Goal: Task Accomplishment & Management: Manage account settings

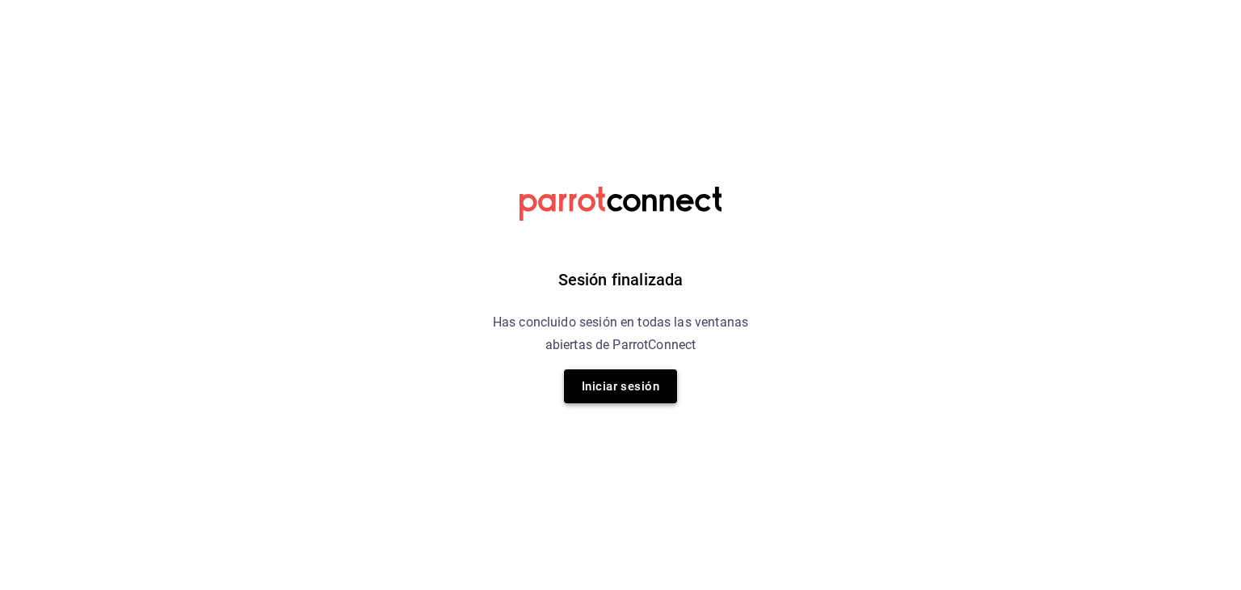
click at [591, 384] on button "Iniciar sesión" at bounding box center [620, 386] width 113 height 34
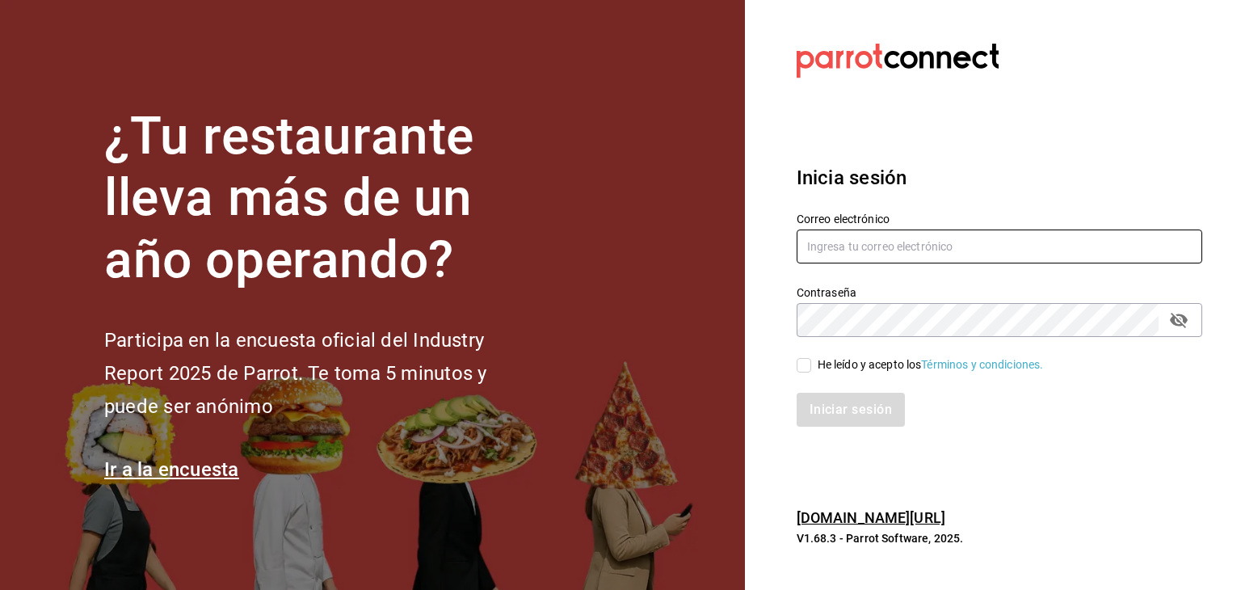
type input "jonaby91@gmail.com"
click at [811, 366] on span "He leído y acepto los Términos y condiciones." at bounding box center [927, 364] width 233 height 17
click at [811, 366] on input "He leído y acepto los Términos y condiciones." at bounding box center [804, 365] width 15 height 15
checkbox input "true"
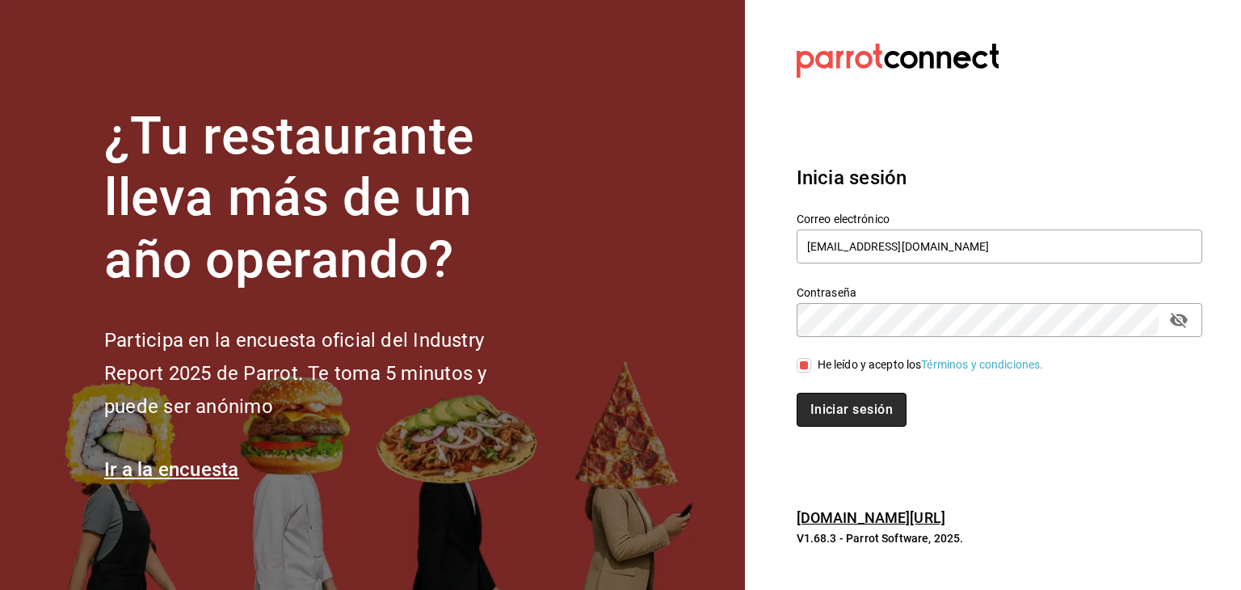
click at [837, 411] on button "Iniciar sesión" at bounding box center [852, 410] width 110 height 34
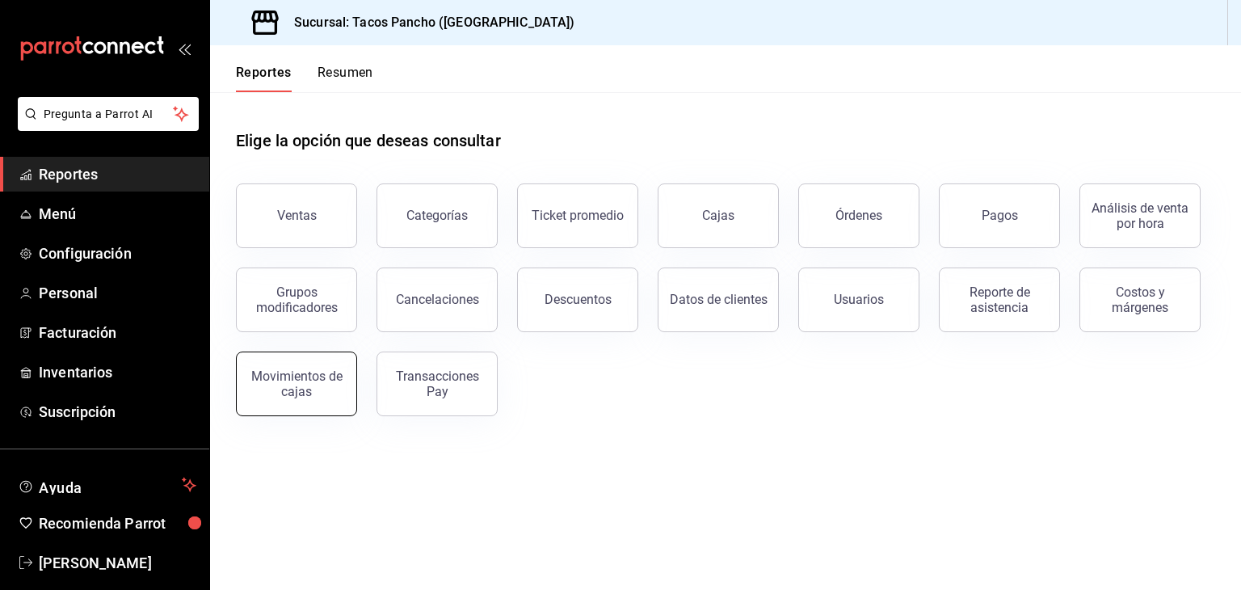
click at [322, 389] on div "Movimientos de cajas" at bounding box center [296, 383] width 100 height 31
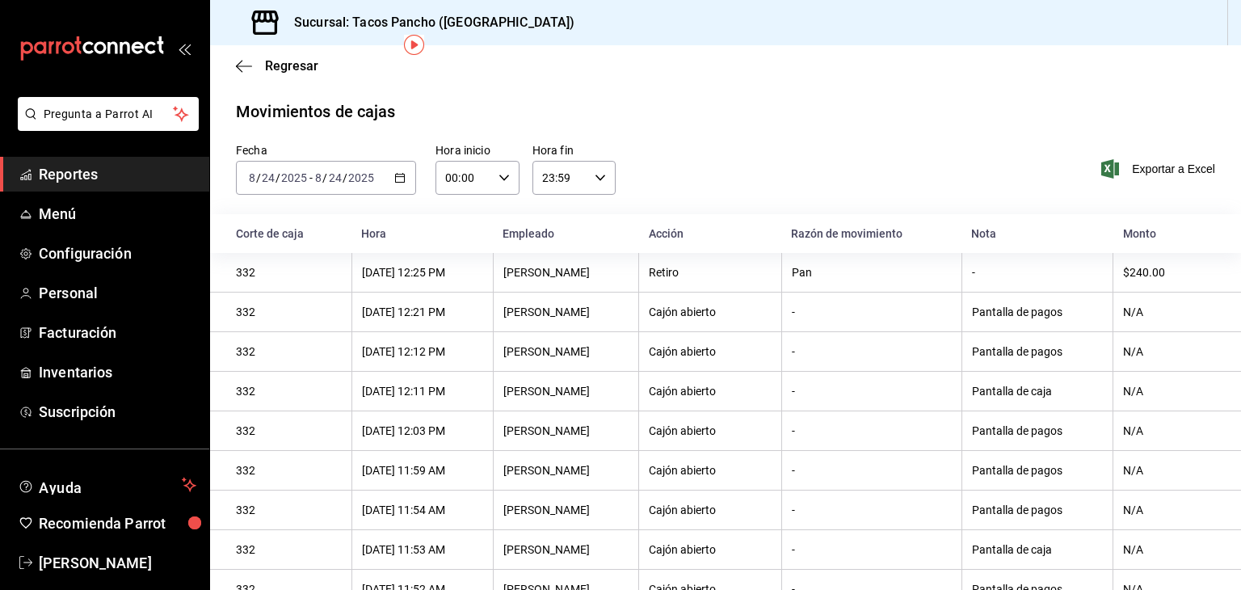
scroll to position [304, 0]
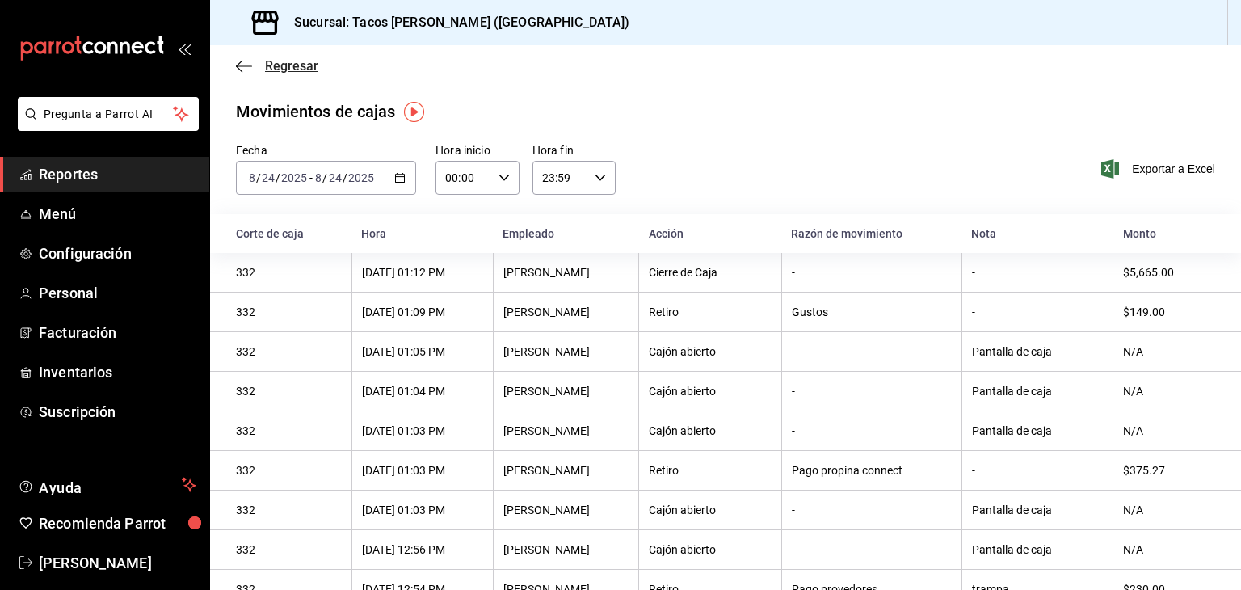
click at [287, 62] on span "Regresar" at bounding box center [291, 65] width 53 height 15
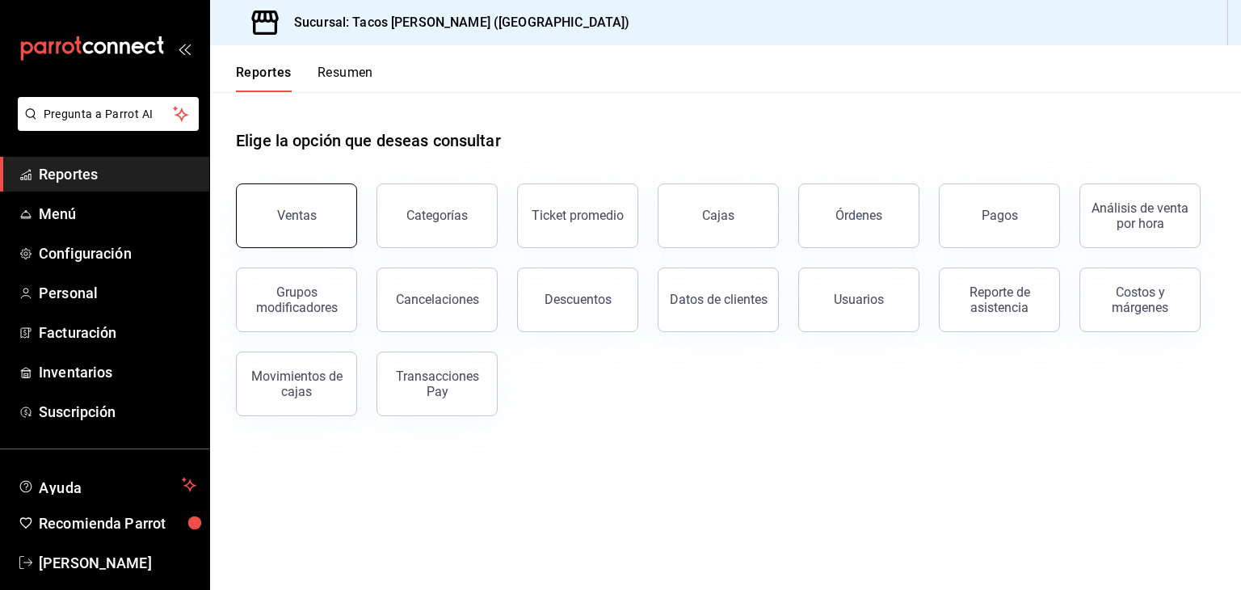
click at [298, 208] on div "Ventas" at bounding box center [297, 215] width 40 height 15
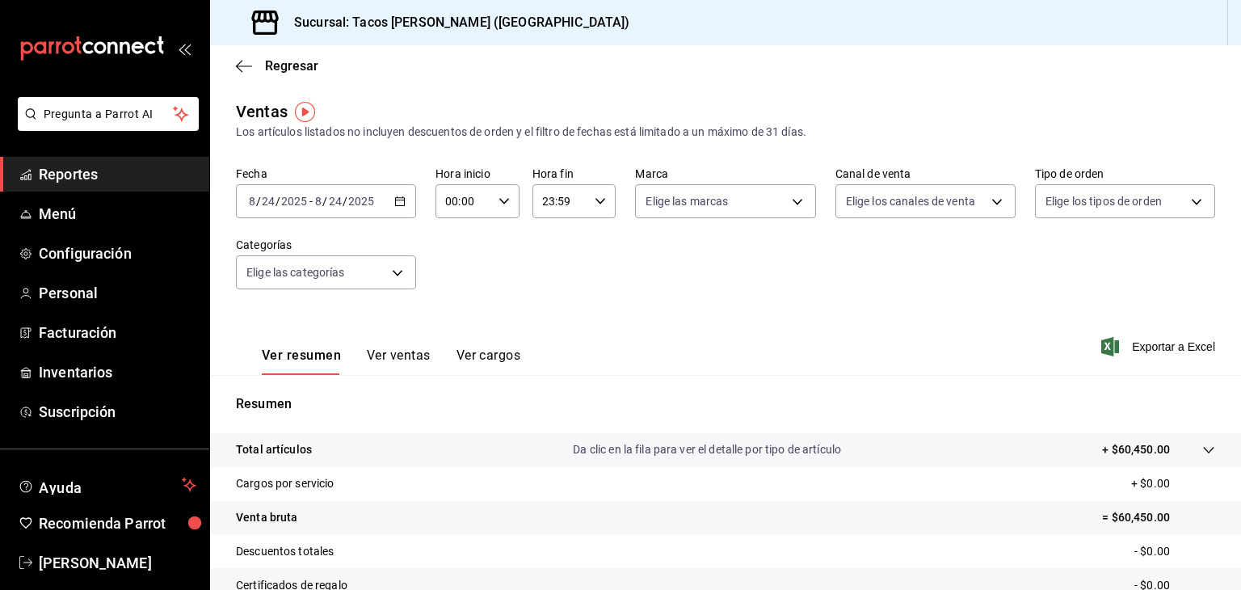
click at [356, 197] on input "2025" at bounding box center [360, 201] width 27 height 13
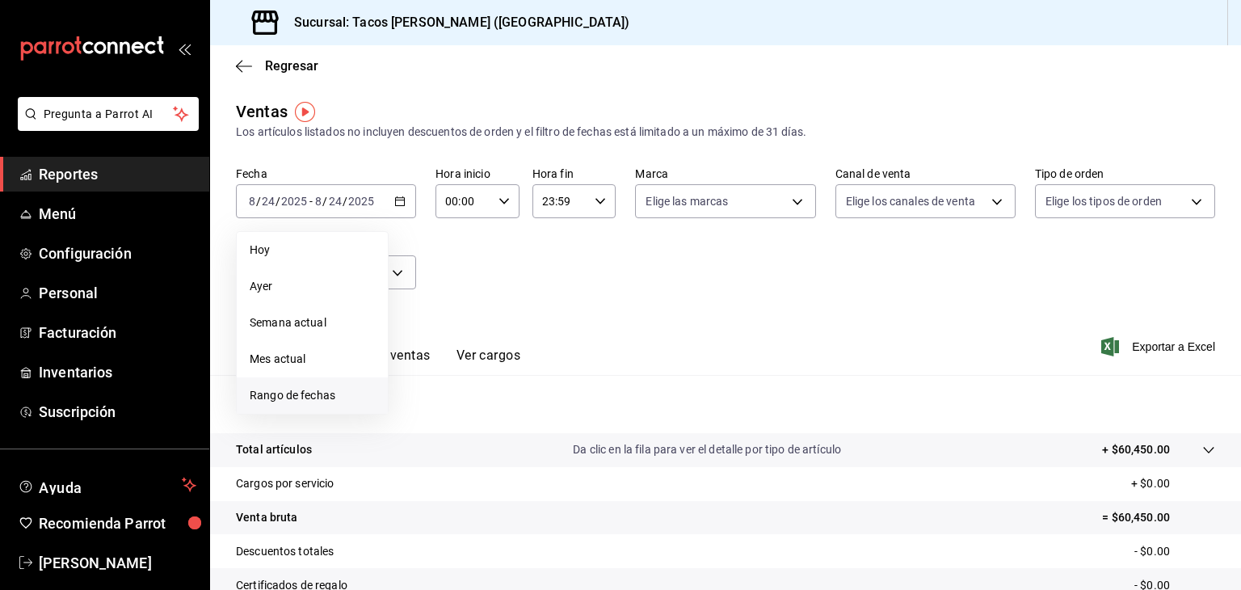
click at [309, 398] on span "Rango de fechas" at bounding box center [312, 395] width 125 height 17
click at [422, 421] on button "18" at bounding box center [422, 415] width 28 height 29
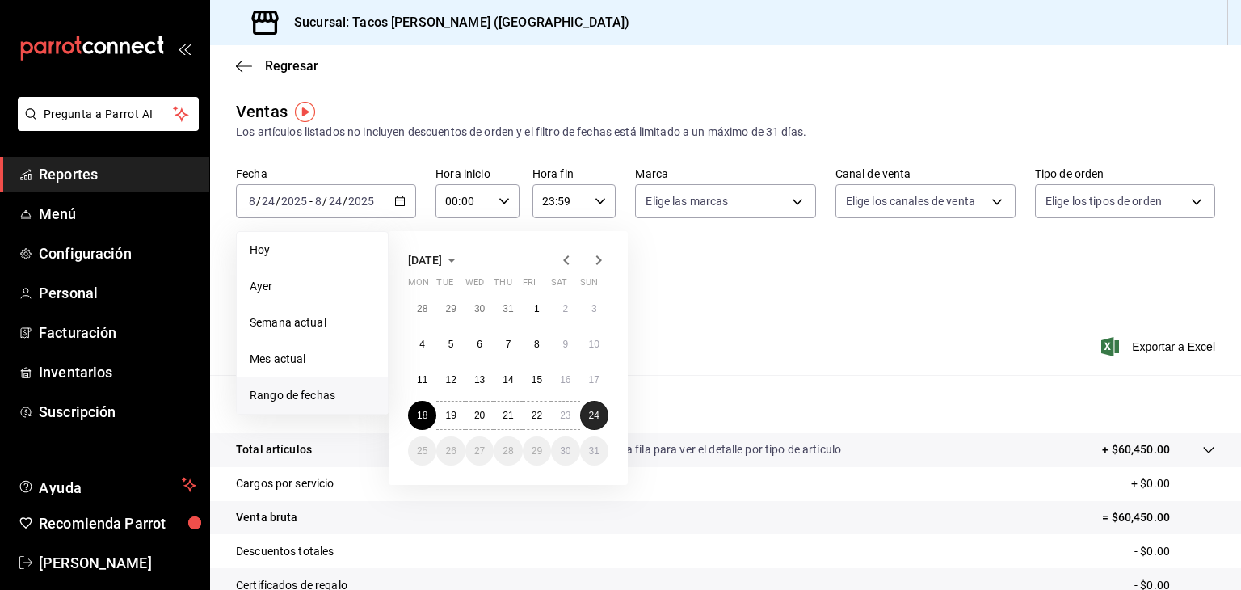
click at [595, 419] on abbr "24" at bounding box center [594, 415] width 11 height 11
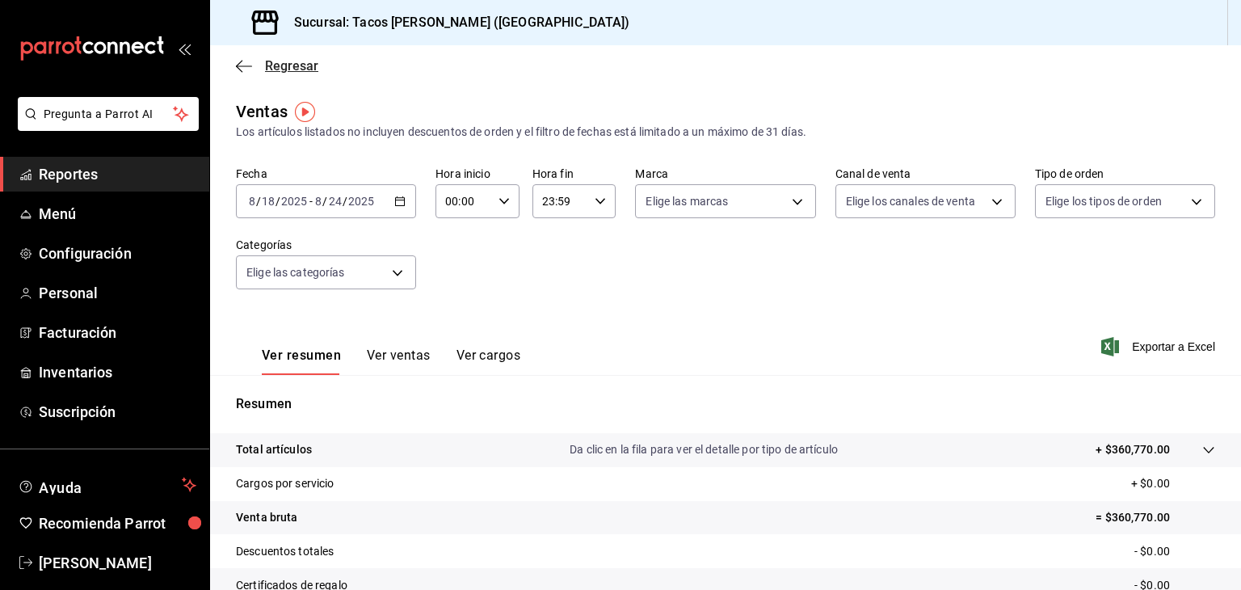
click at [246, 68] on icon "button" at bounding box center [244, 66] width 16 height 15
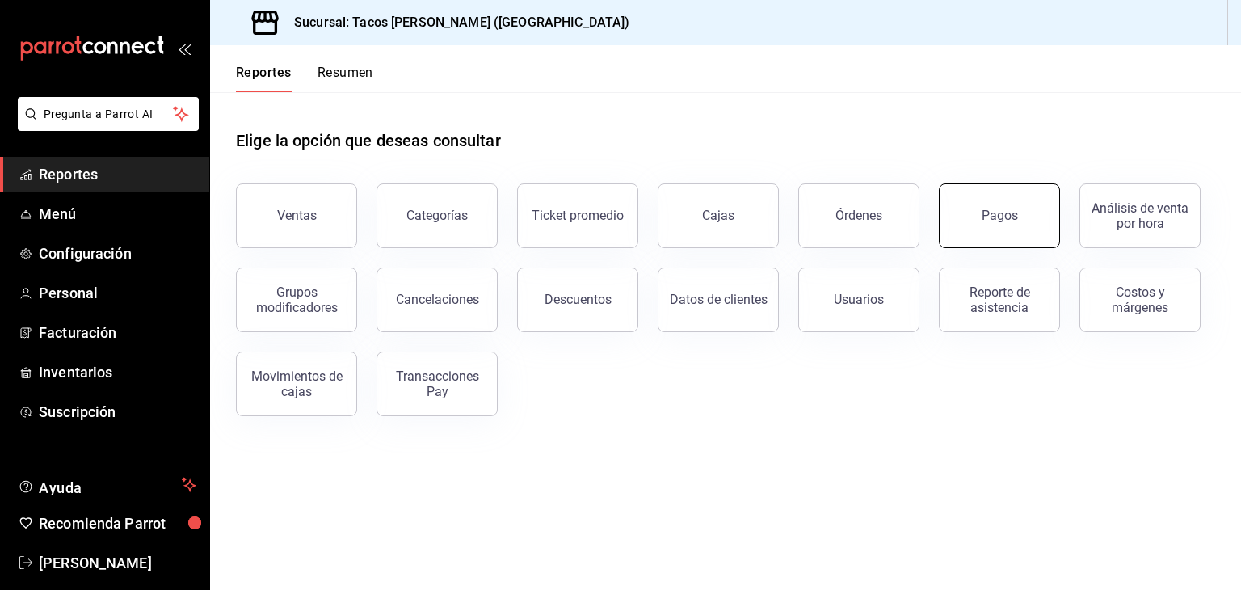
click at [978, 225] on button "Pagos" at bounding box center [999, 215] width 121 height 65
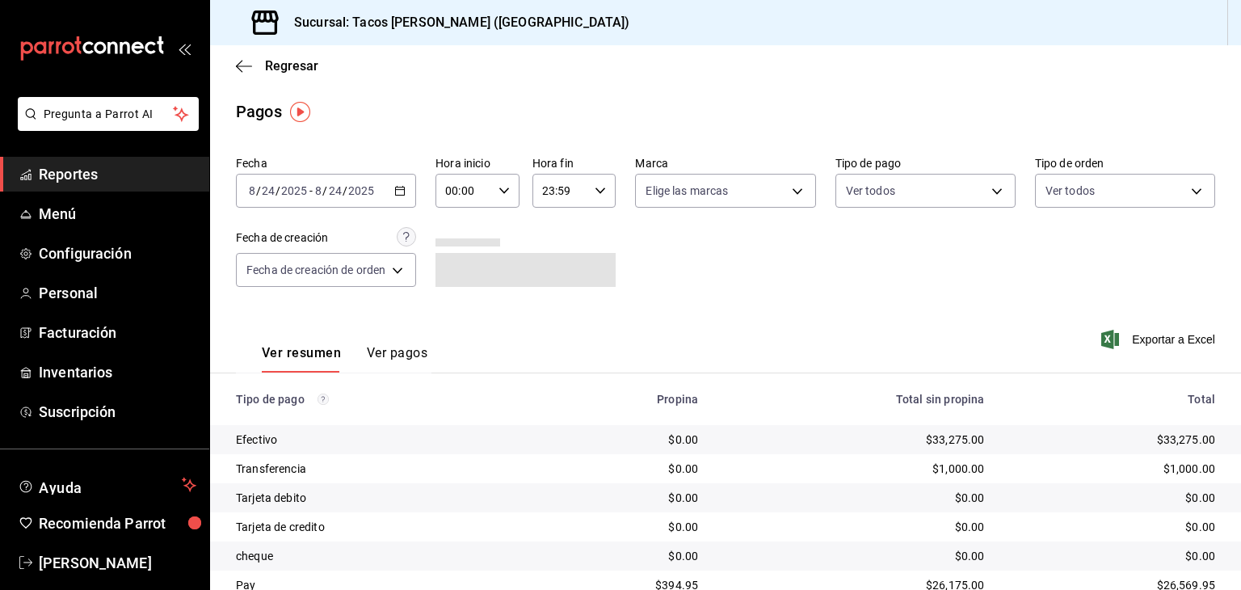
click at [271, 201] on div "[DATE] [DATE] - [DATE] [DATE]" at bounding box center [326, 191] width 180 height 34
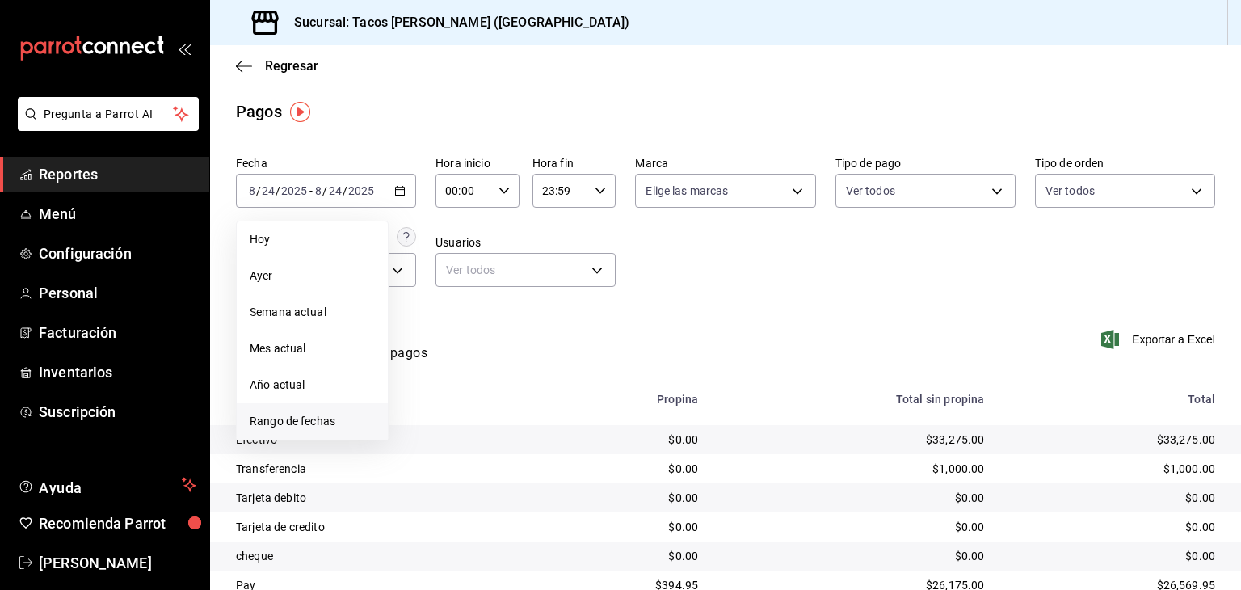
click at [280, 420] on span "Rango de fechas" at bounding box center [312, 421] width 125 height 17
click at [424, 402] on abbr "18" at bounding box center [422, 404] width 11 height 11
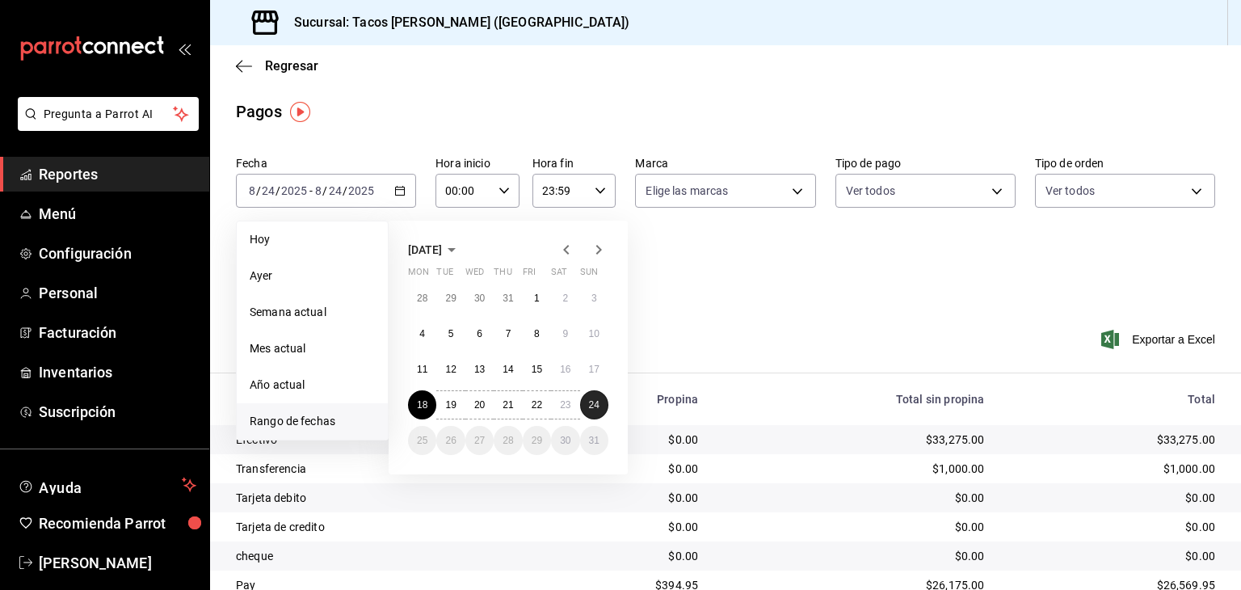
click at [595, 405] on abbr "24" at bounding box center [594, 404] width 11 height 11
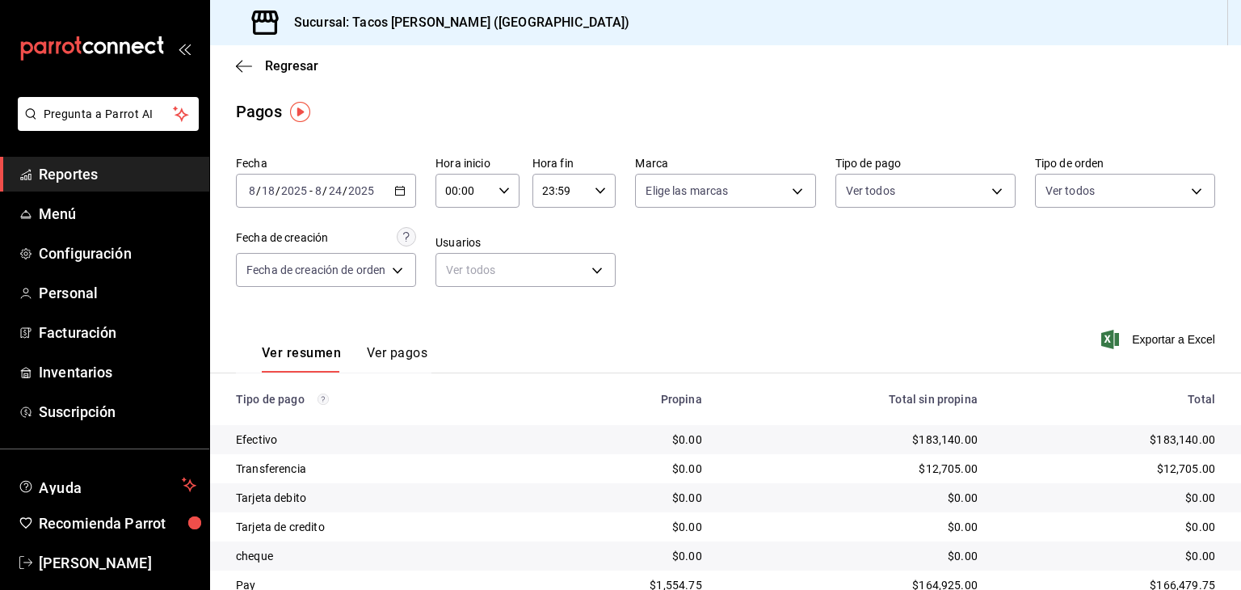
scroll to position [65, 0]
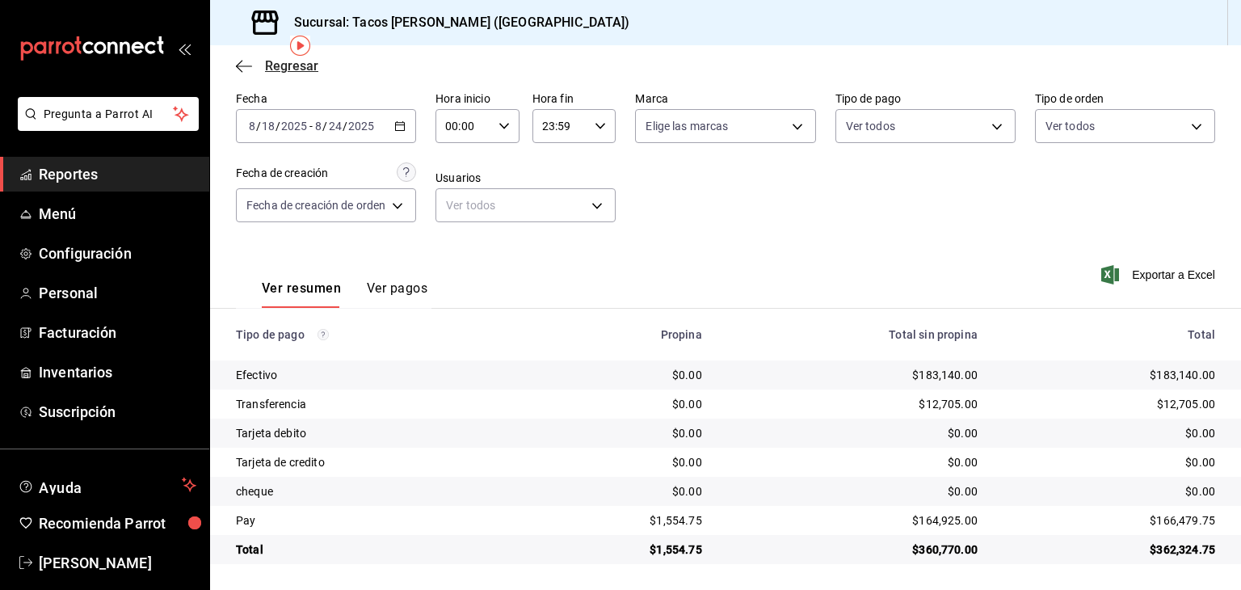
click at [242, 66] on icon "button" at bounding box center [244, 66] width 16 height 15
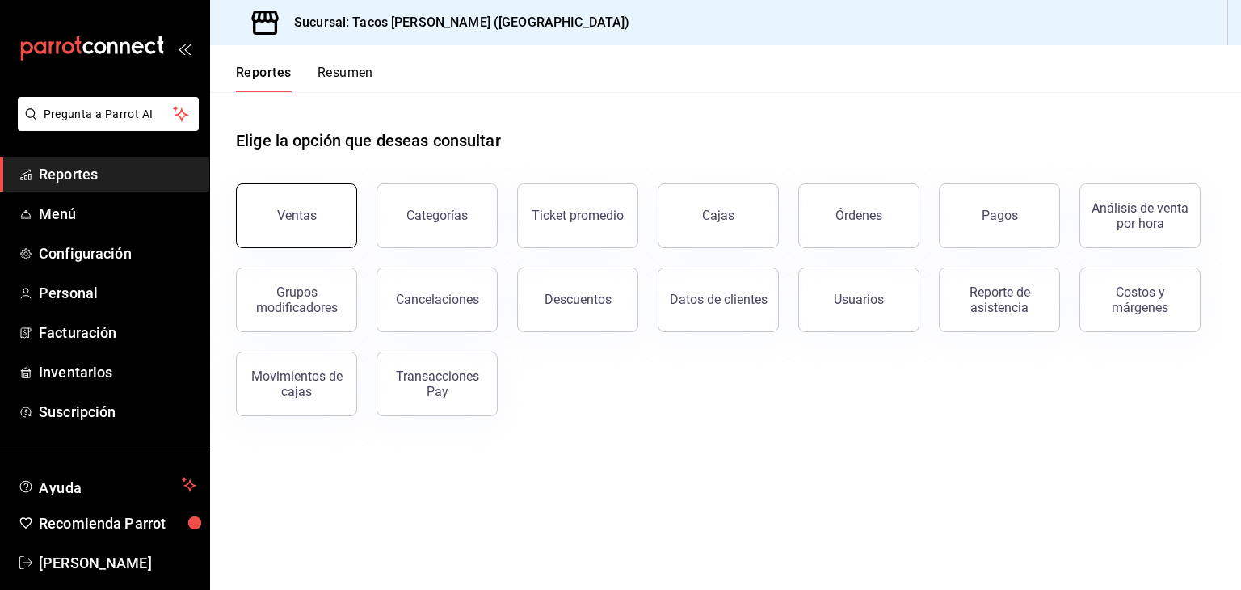
drag, startPoint x: 279, startPoint y: 237, endPoint x: 271, endPoint y: 213, distance: 25.3
click at [271, 213] on button "Ventas" at bounding box center [296, 215] width 121 height 65
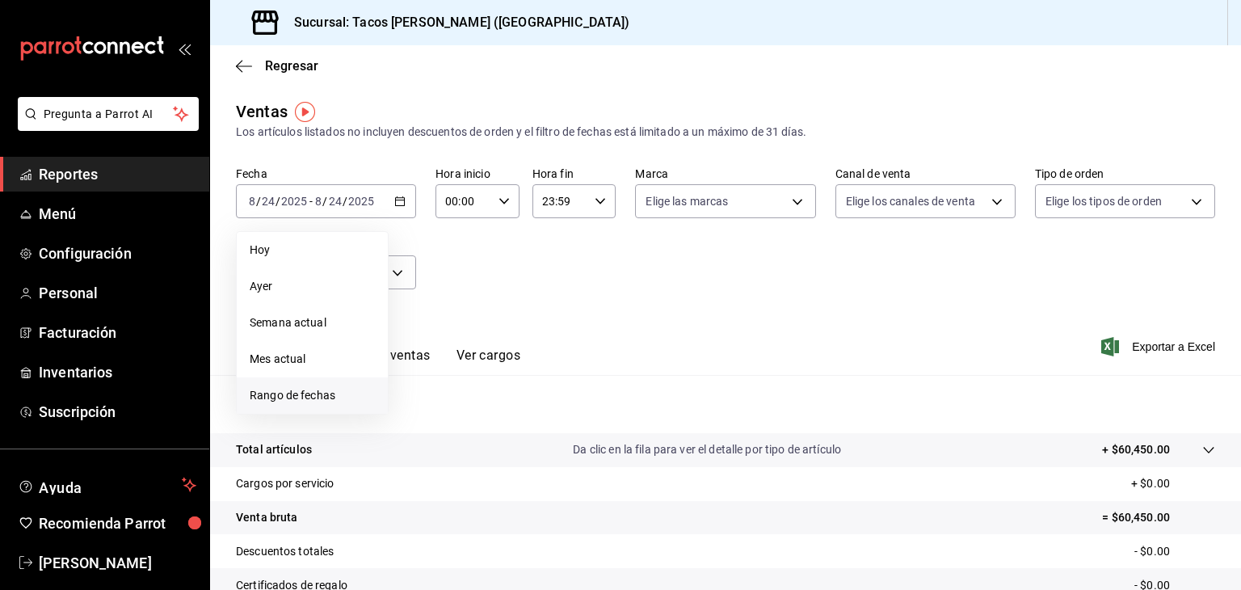
click at [273, 396] on span "Rango de fechas" at bounding box center [312, 395] width 125 height 17
click at [425, 414] on abbr "18" at bounding box center [422, 415] width 11 height 11
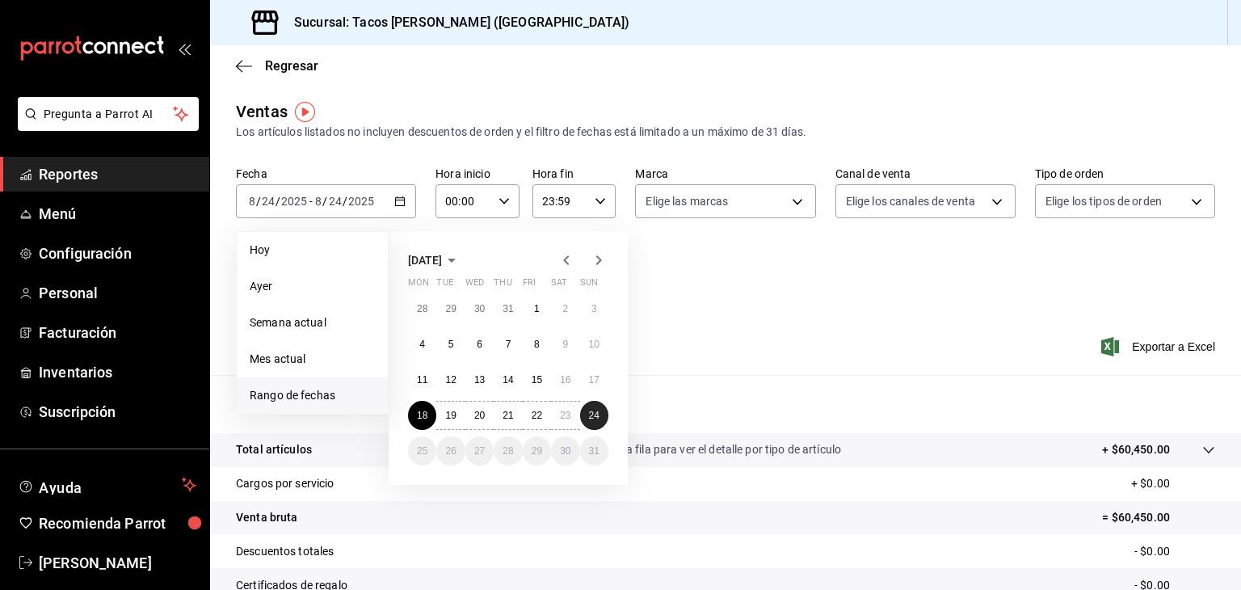
click at [603, 414] on button "24" at bounding box center [594, 415] width 28 height 29
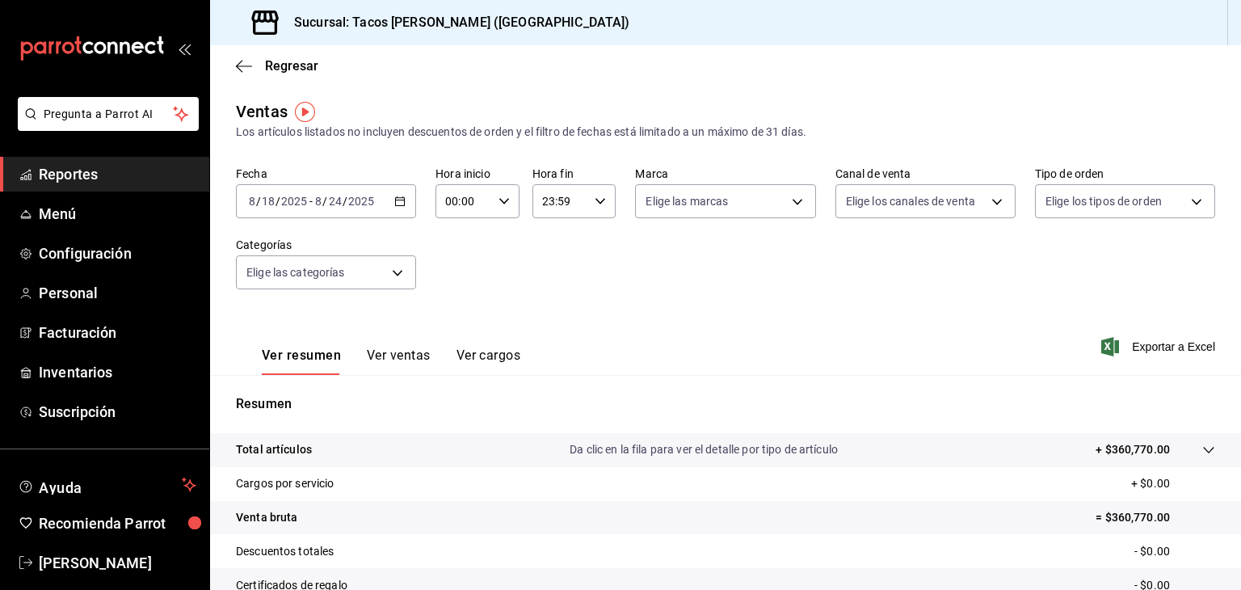
click at [402, 353] on button "Ver ventas" at bounding box center [399, 360] width 64 height 27
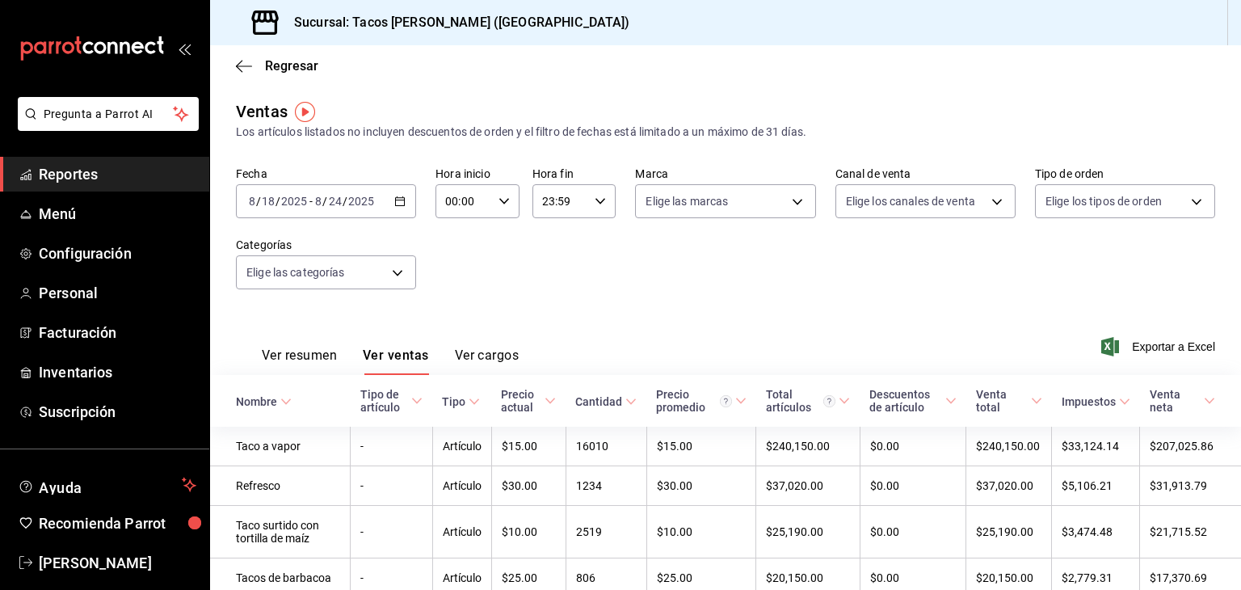
click at [363, 347] on button "Ver ventas" at bounding box center [396, 360] width 66 height 27
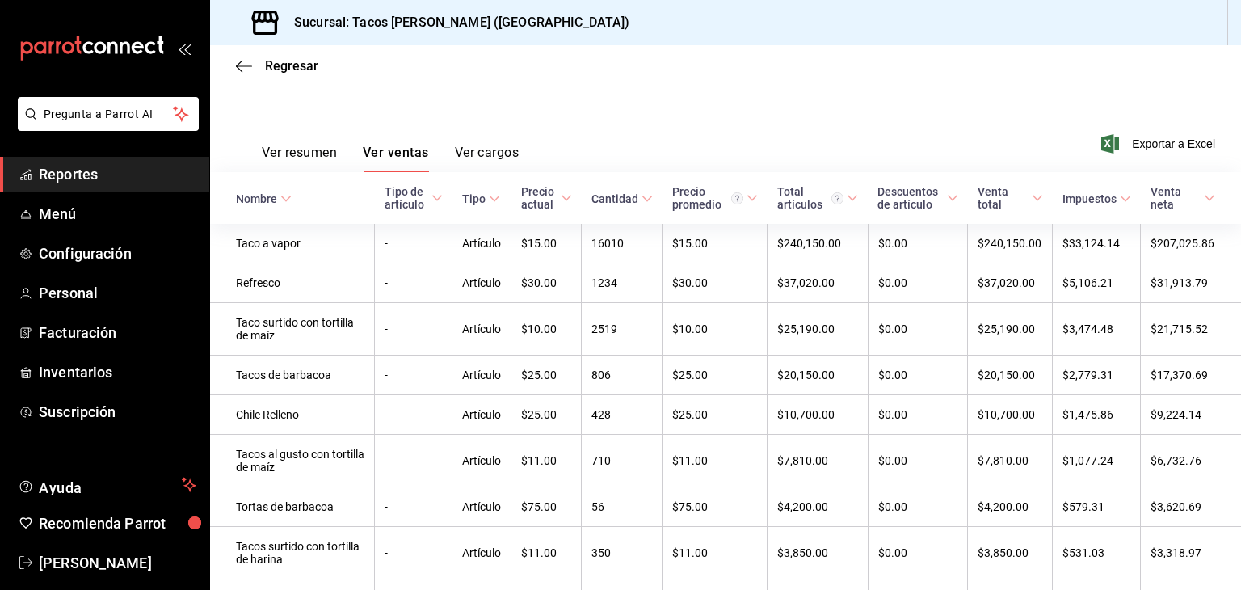
scroll to position [200, 0]
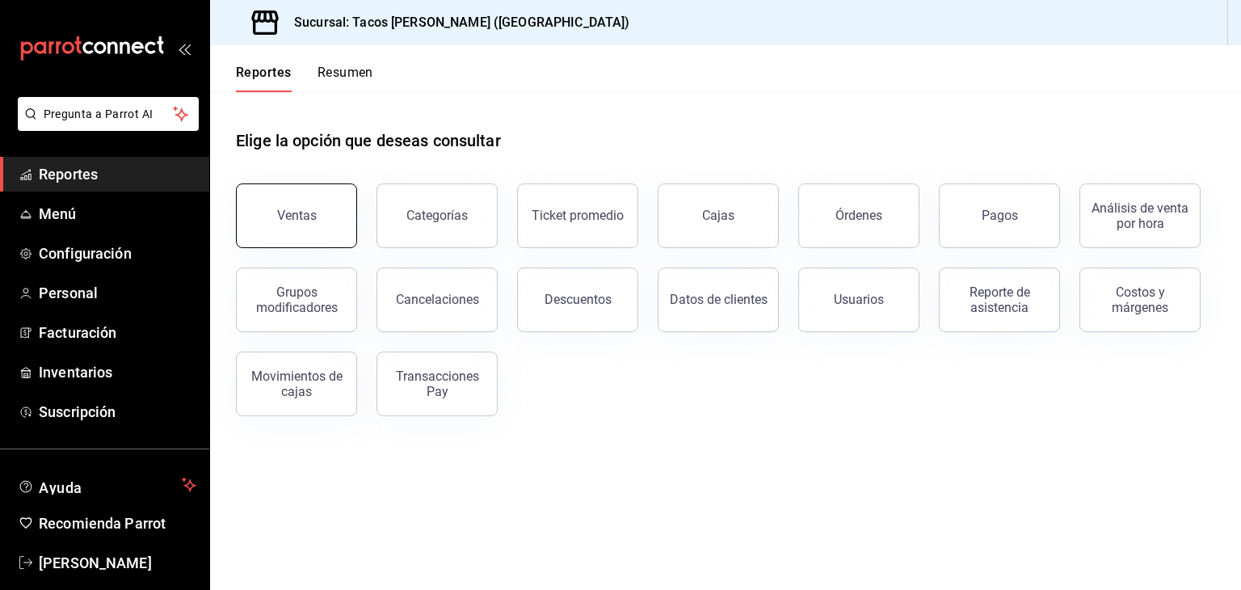
click at [287, 200] on button "Ventas" at bounding box center [296, 215] width 121 height 65
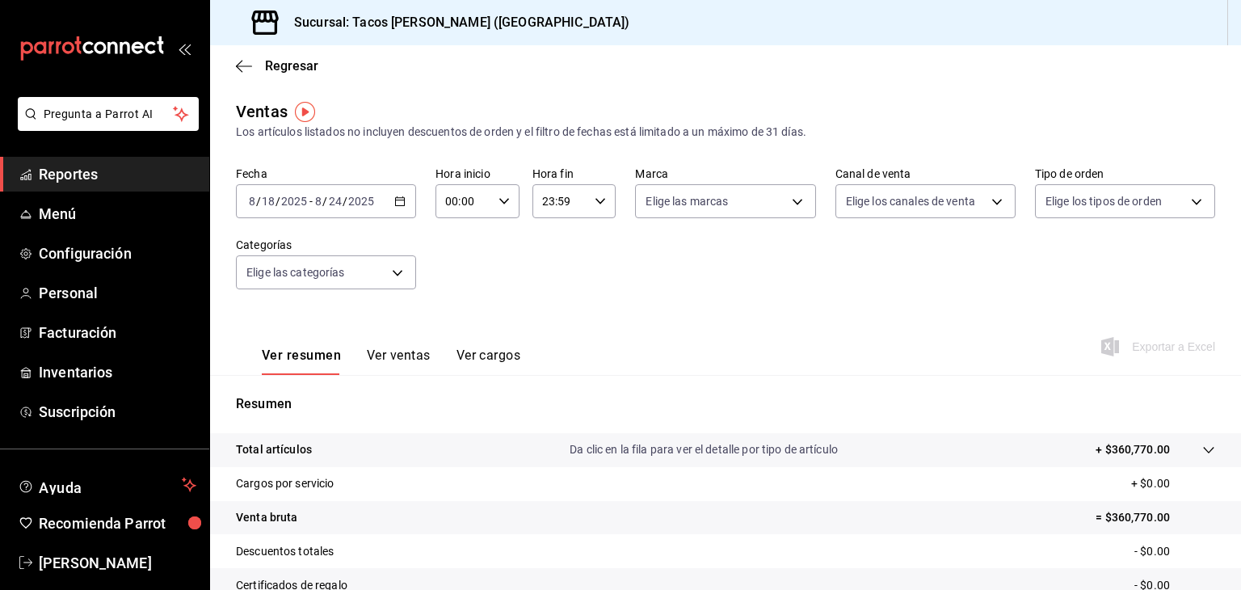
click at [400, 356] on button "Ver ventas" at bounding box center [399, 360] width 64 height 27
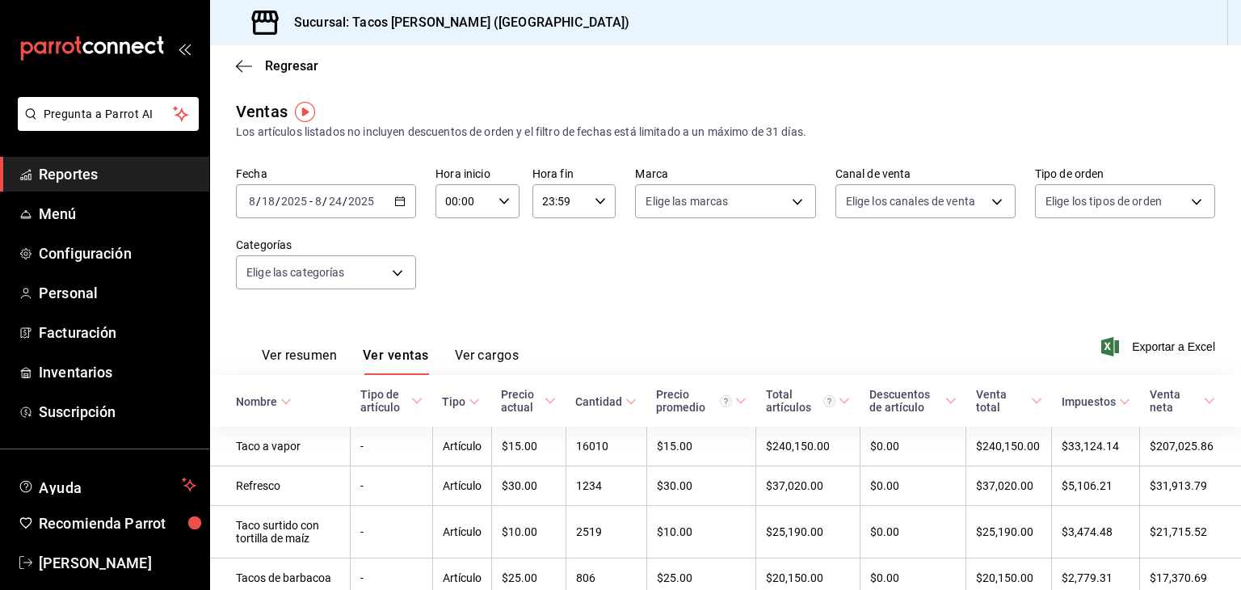
click at [361, 195] on input "2025" at bounding box center [360, 201] width 27 height 13
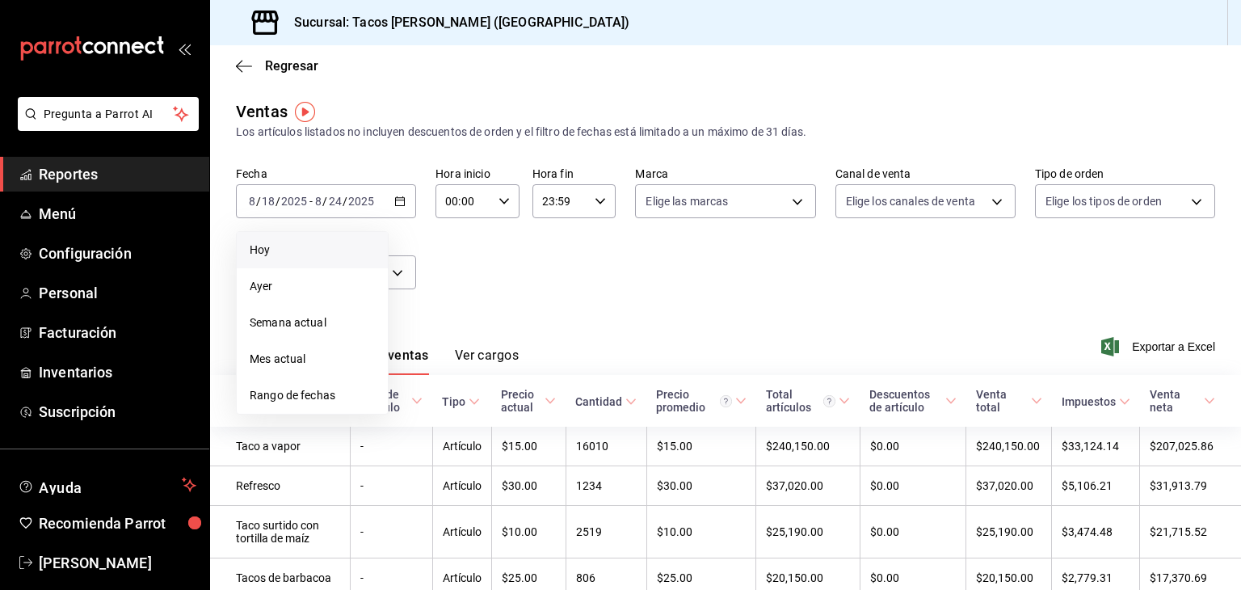
click at [315, 251] on span "Hoy" at bounding box center [312, 250] width 125 height 17
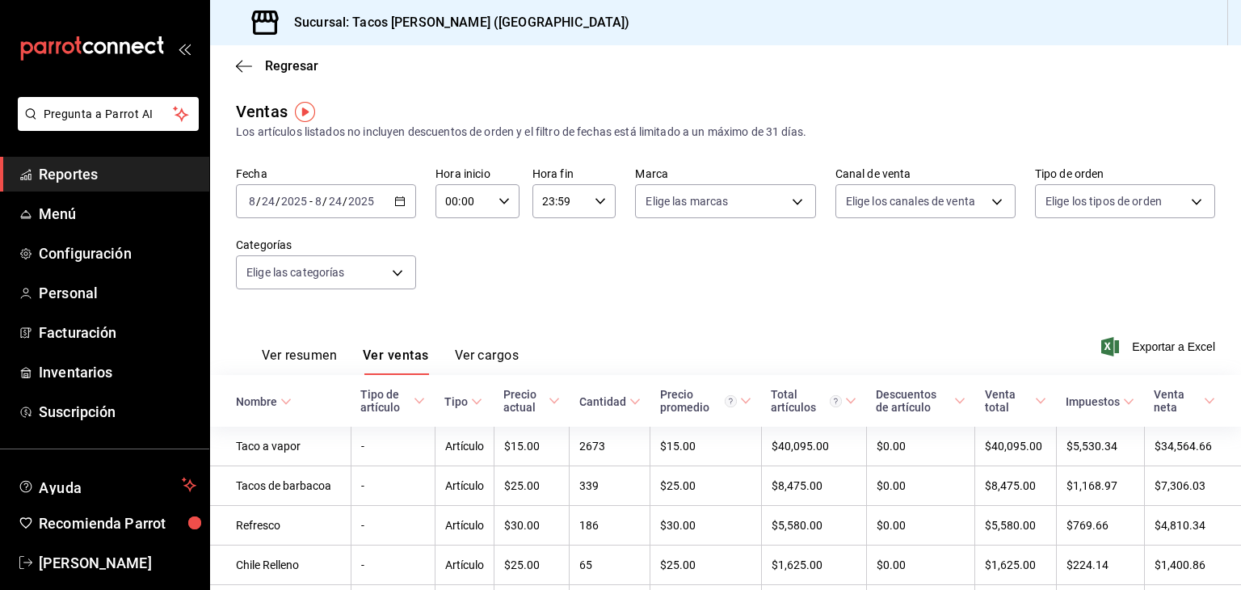
click at [367, 198] on input "2025" at bounding box center [360, 201] width 27 height 13
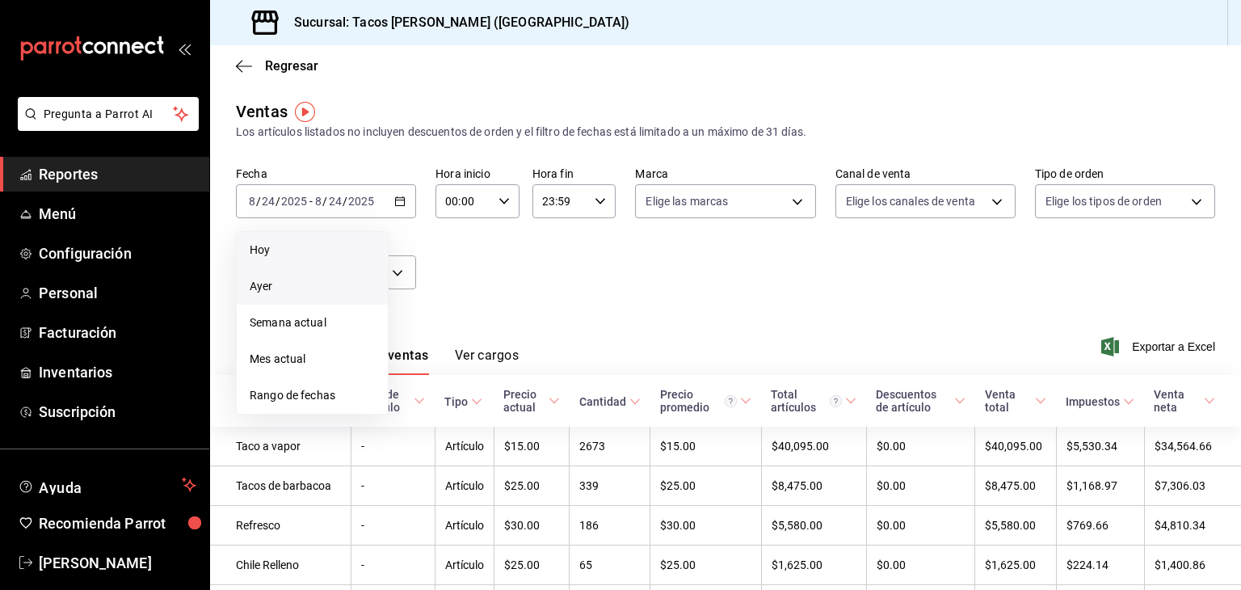
click at [299, 280] on span "Ayer" at bounding box center [312, 286] width 125 height 17
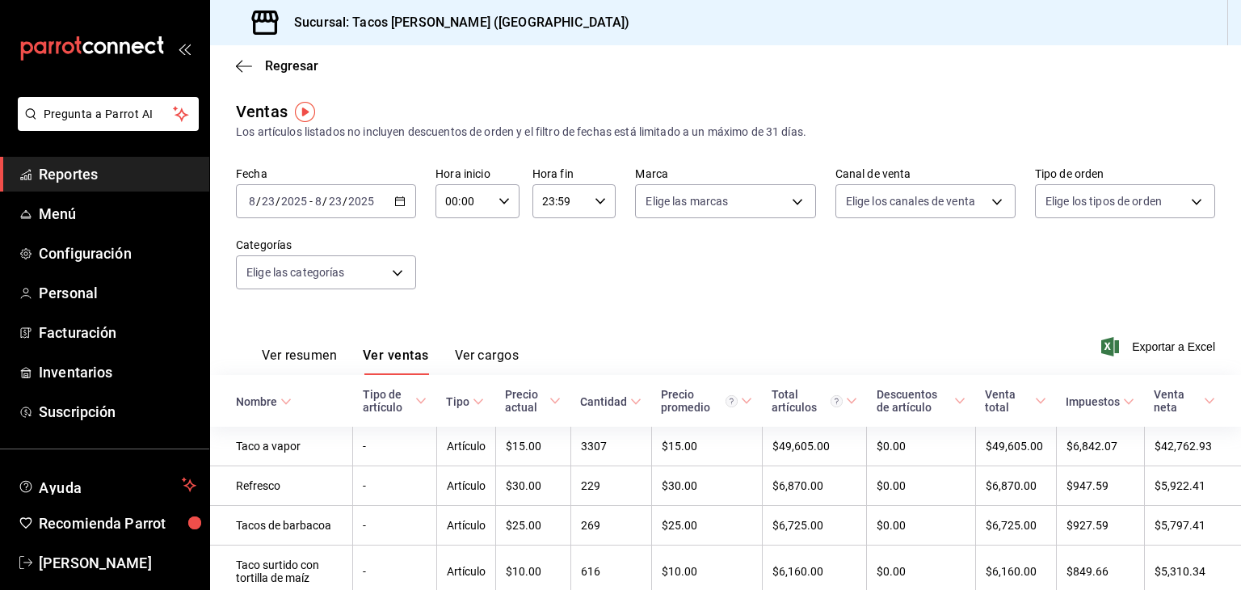
click at [284, 204] on input "2025" at bounding box center [293, 201] width 27 height 13
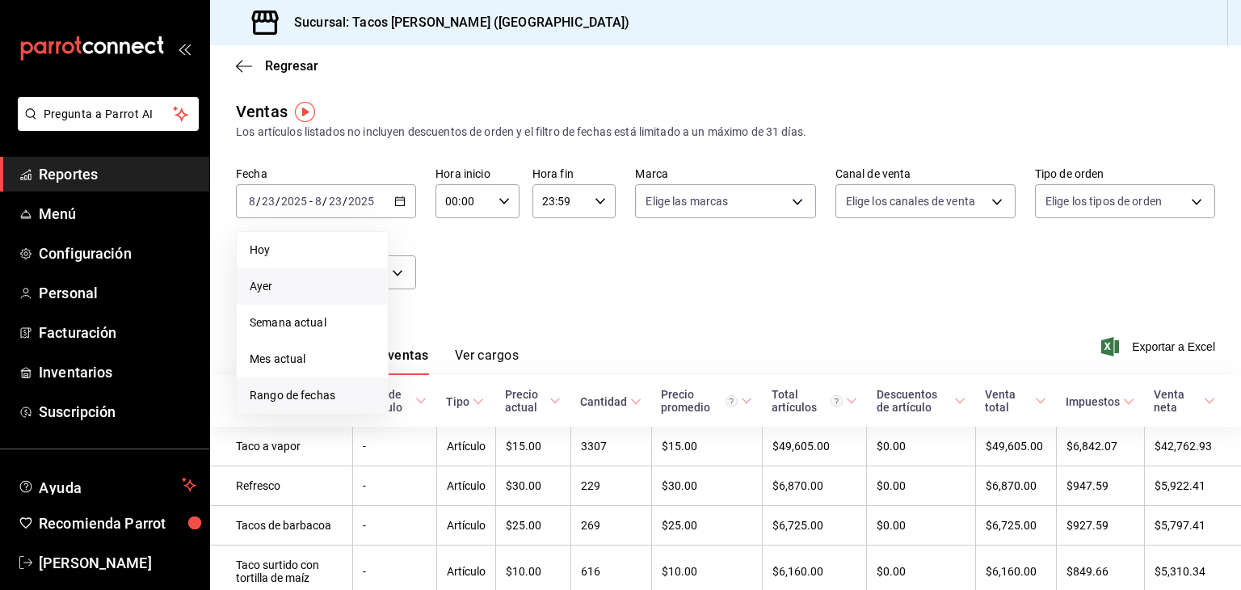
click at [322, 391] on span "Rango de fechas" at bounding box center [312, 395] width 125 height 17
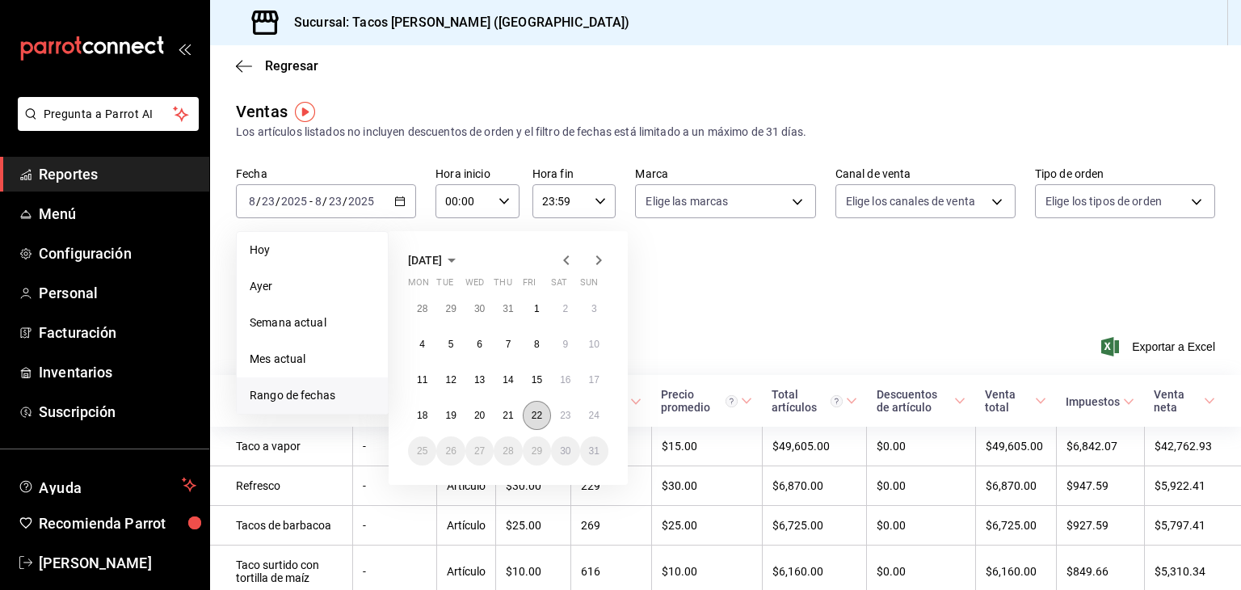
click at [537, 402] on button "22" at bounding box center [537, 415] width 28 height 29
